Goal: Navigation & Orientation: Go to known website

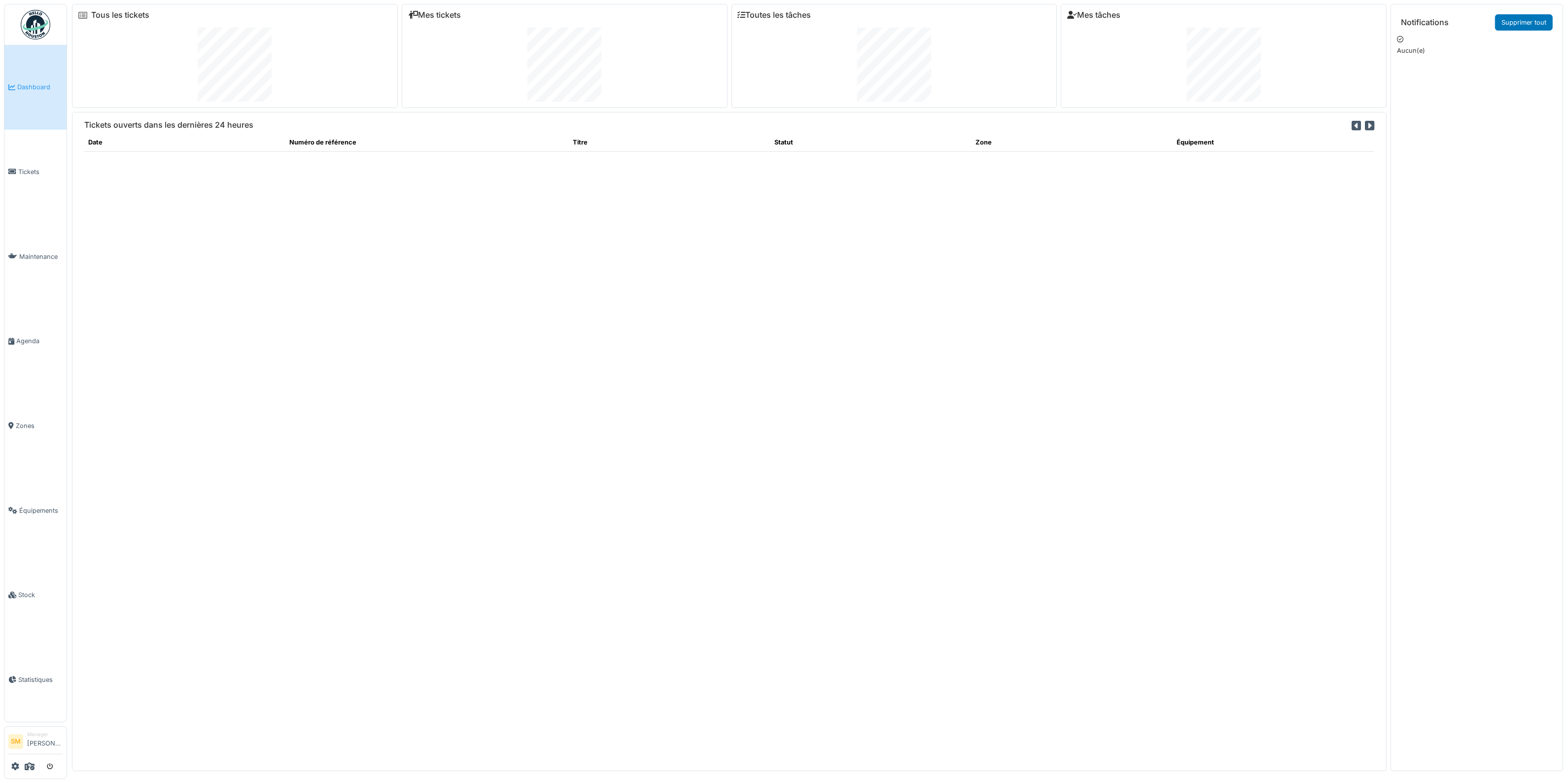
click at [35, 23] on img at bounding box center [36, 25] width 29 height 29
click at [30, 25] on img at bounding box center [36, 25] width 29 height 29
